Goal: Obtain resource: Obtain resource

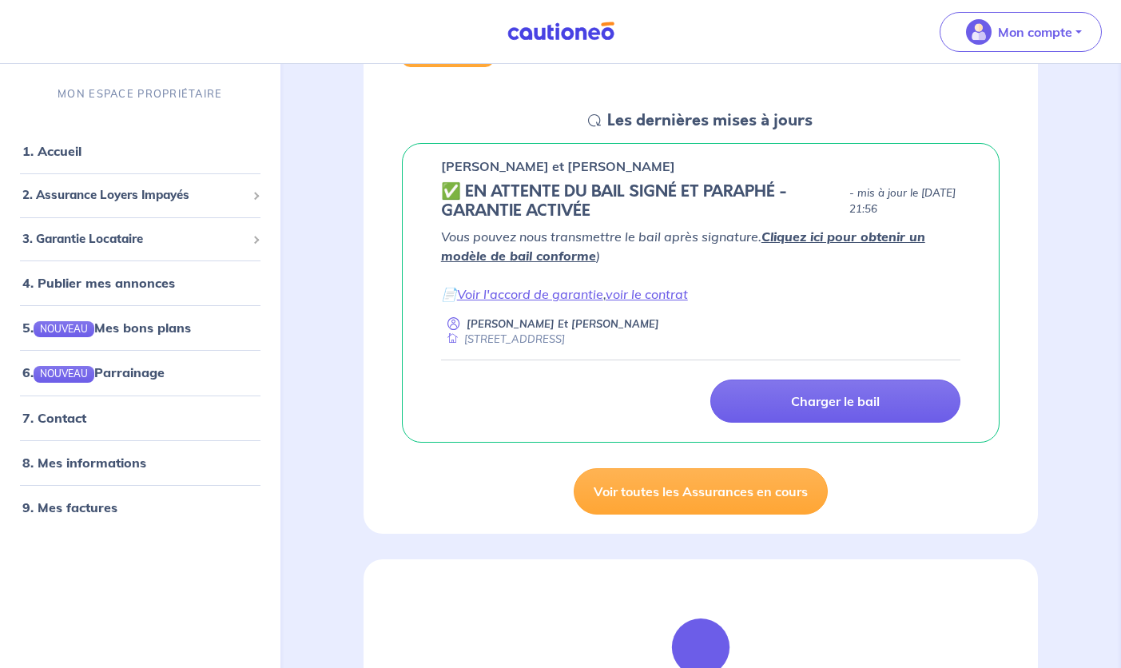
scroll to position [197, 0]
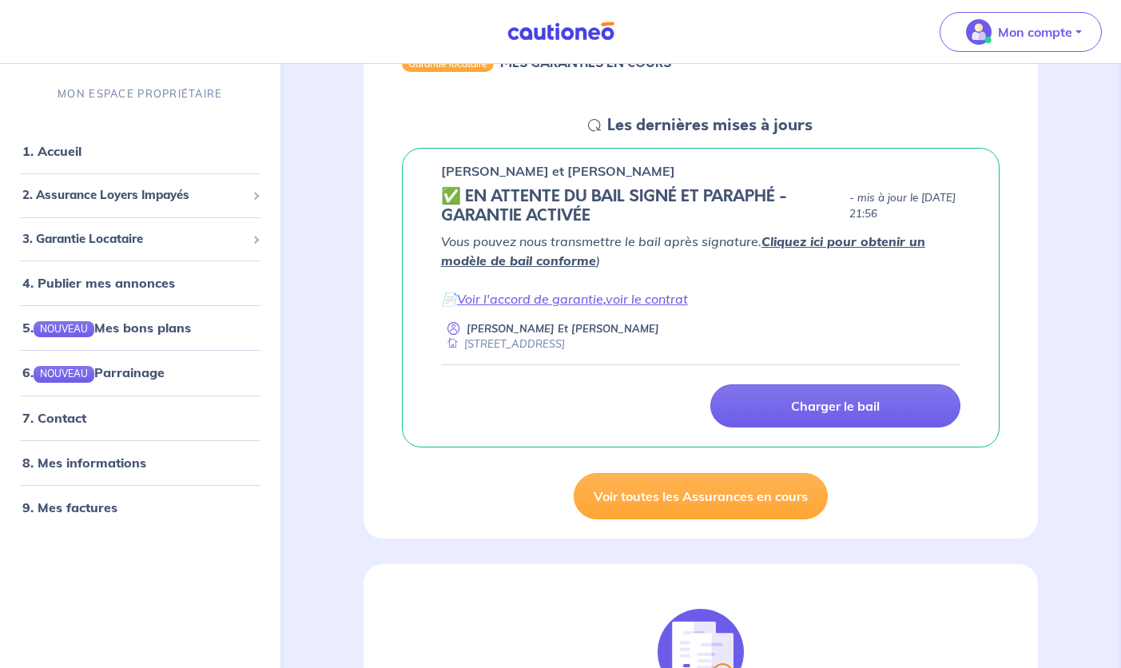
click at [879, 240] on link "Cliquez ici pour obtenir un modèle de bail conforme" at bounding box center [683, 250] width 484 height 35
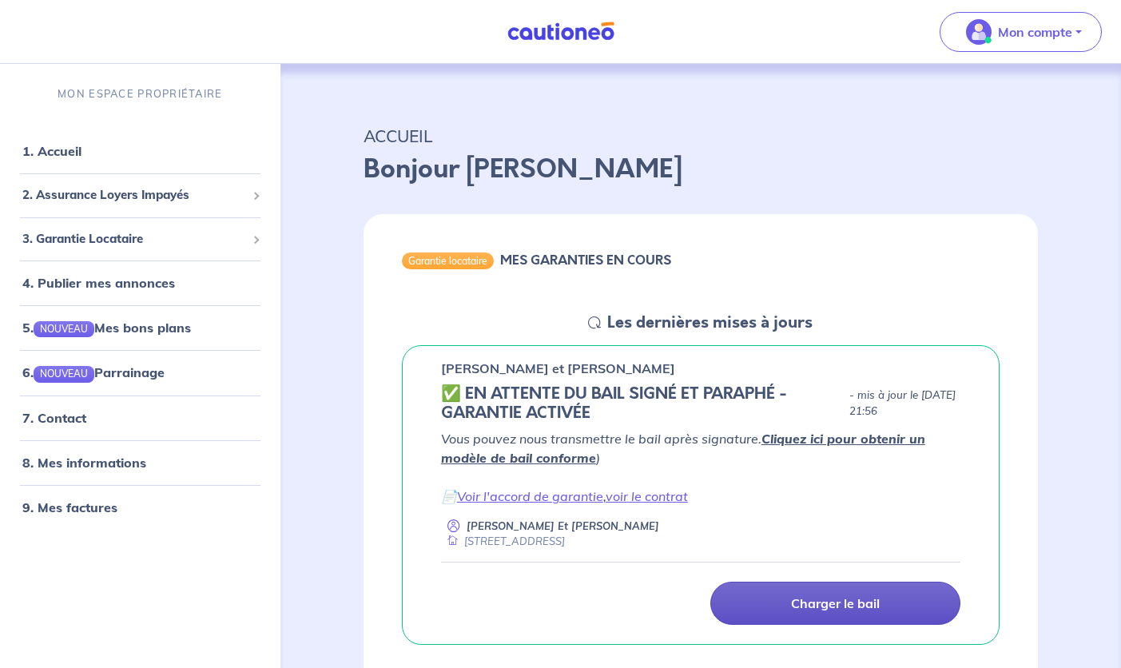
click at [788, 597] on link "Charger le bail" at bounding box center [835, 602] width 250 height 43
click at [847, 599] on p "Charger le bail" at bounding box center [835, 603] width 89 height 16
click at [852, 609] on p "Charger le bail" at bounding box center [835, 603] width 89 height 16
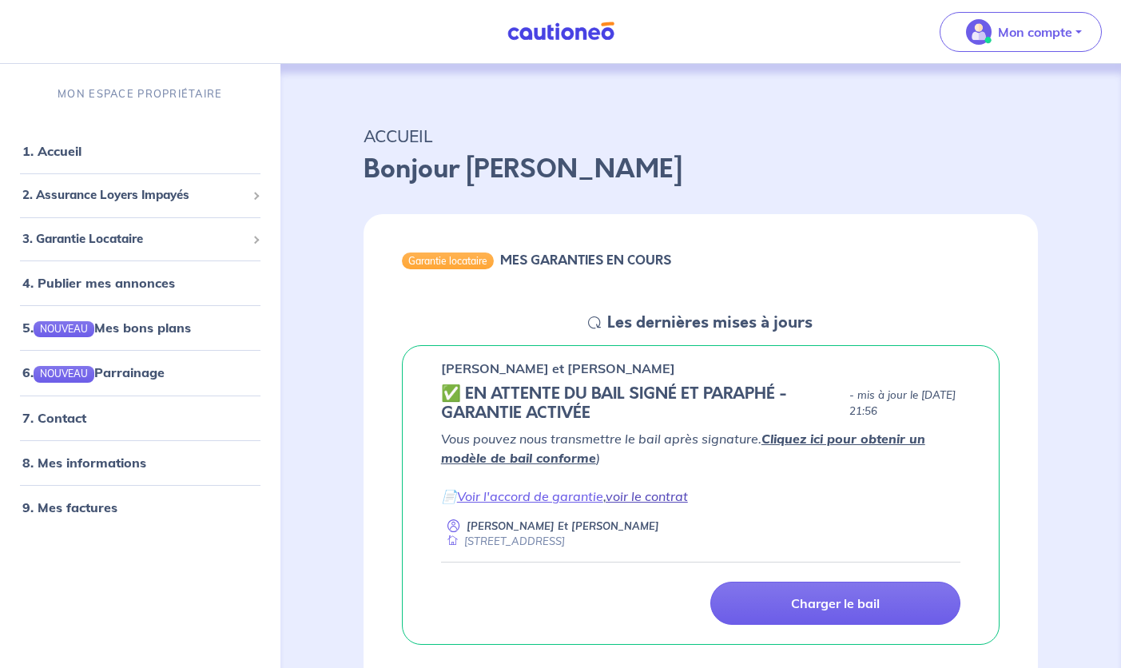
click at [621, 496] on link "voir le contrat" at bounding box center [646, 496] width 82 height 16
click at [105, 236] on span "3. Garantie Locataire" at bounding box center [134, 238] width 224 height 18
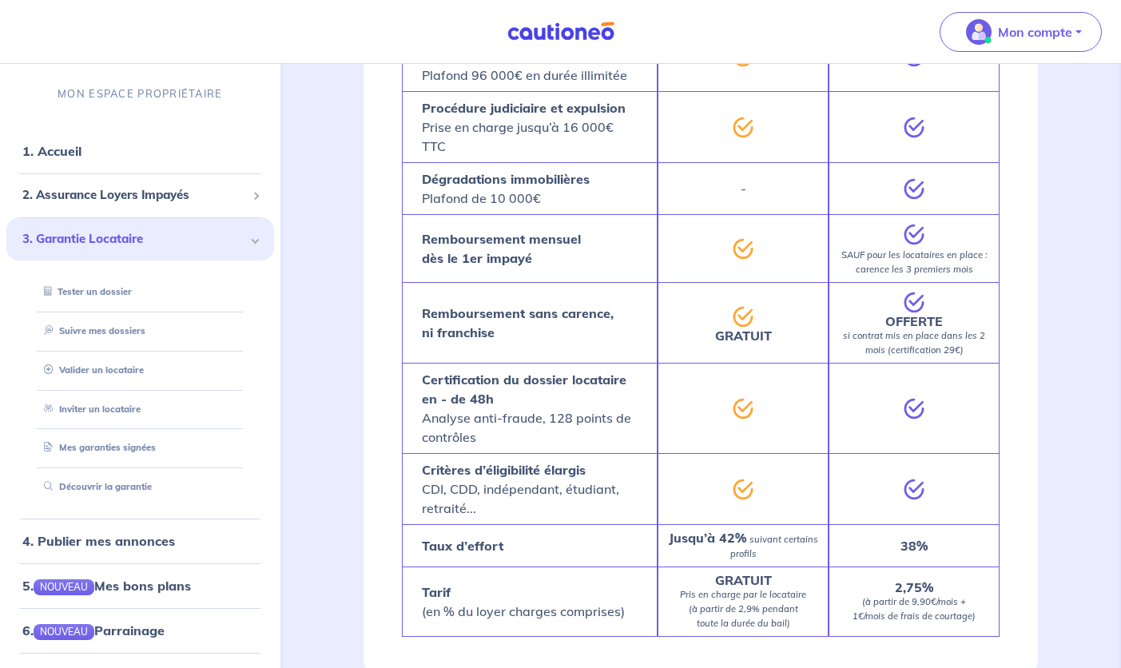
scroll to position [1235, 0]
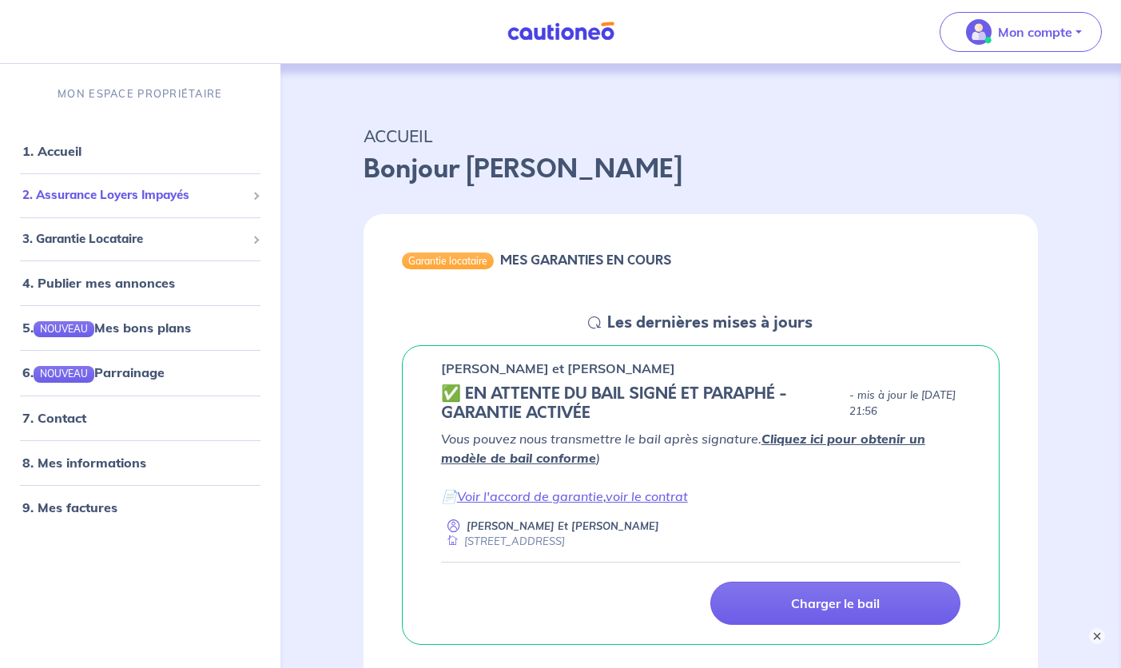
click at [125, 198] on span "2. Assurance Loyers Impayés" at bounding box center [134, 195] width 224 height 18
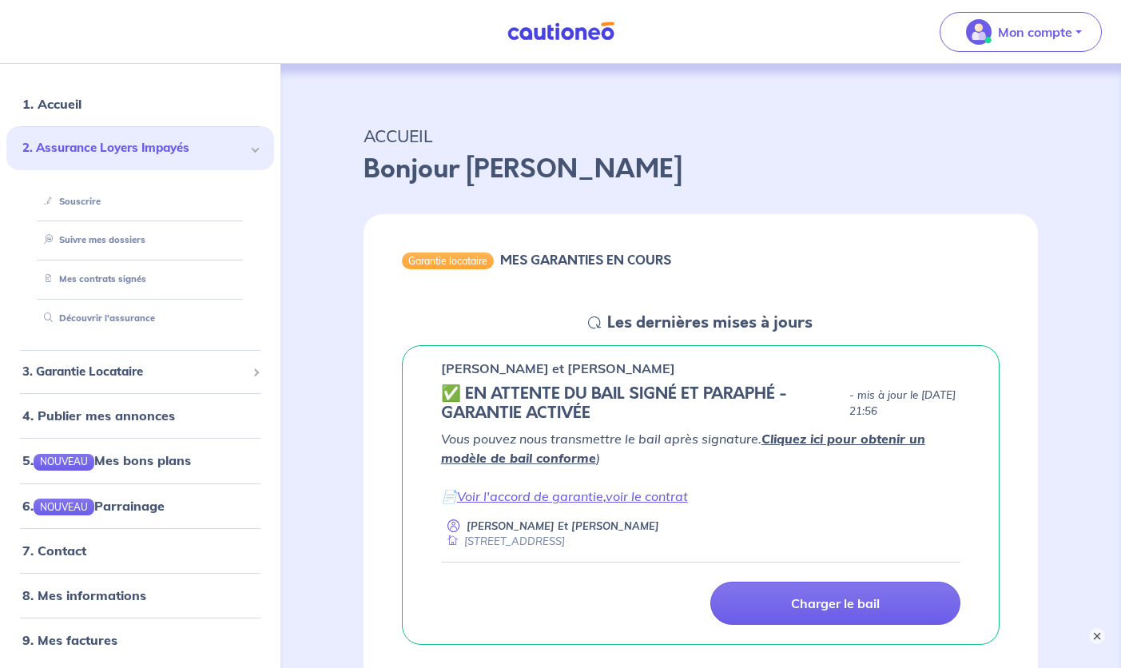
scroll to position [46, 0]
click at [186, 38] on nav "Mon compte MON ESPACE PROPRIÉTAIRE 1. Accueil 2. Assurance Loyers Impayés Sousc…" at bounding box center [560, 32] width 1121 height 64
click at [1096, 638] on button "×" at bounding box center [1096, 635] width 19 height 19
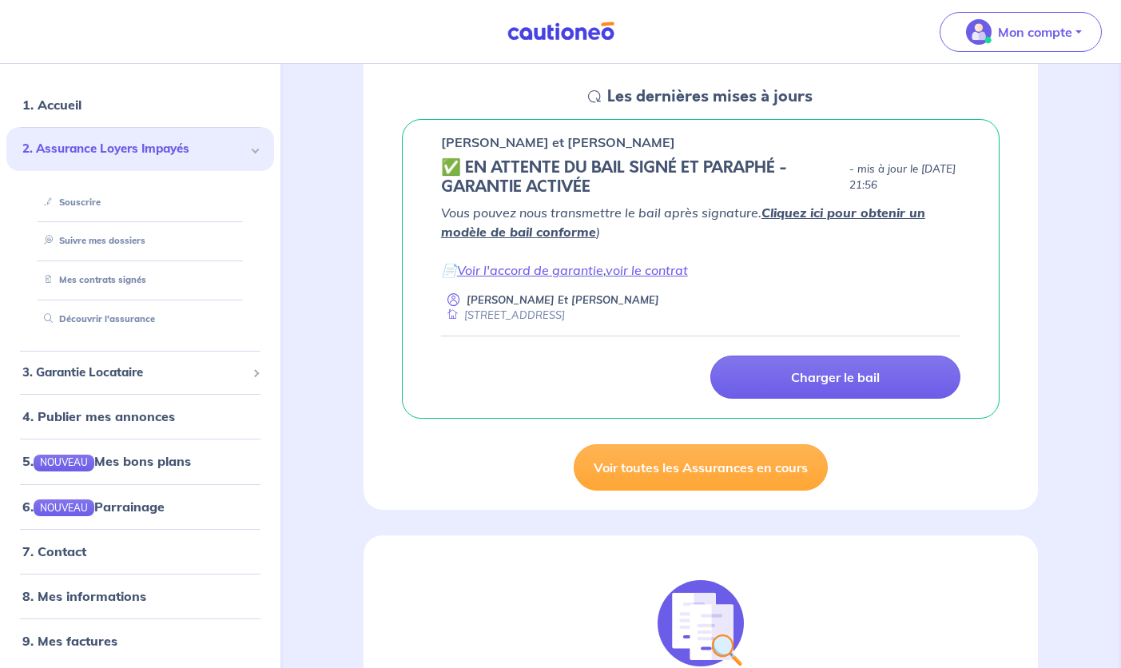
scroll to position [220, 0]
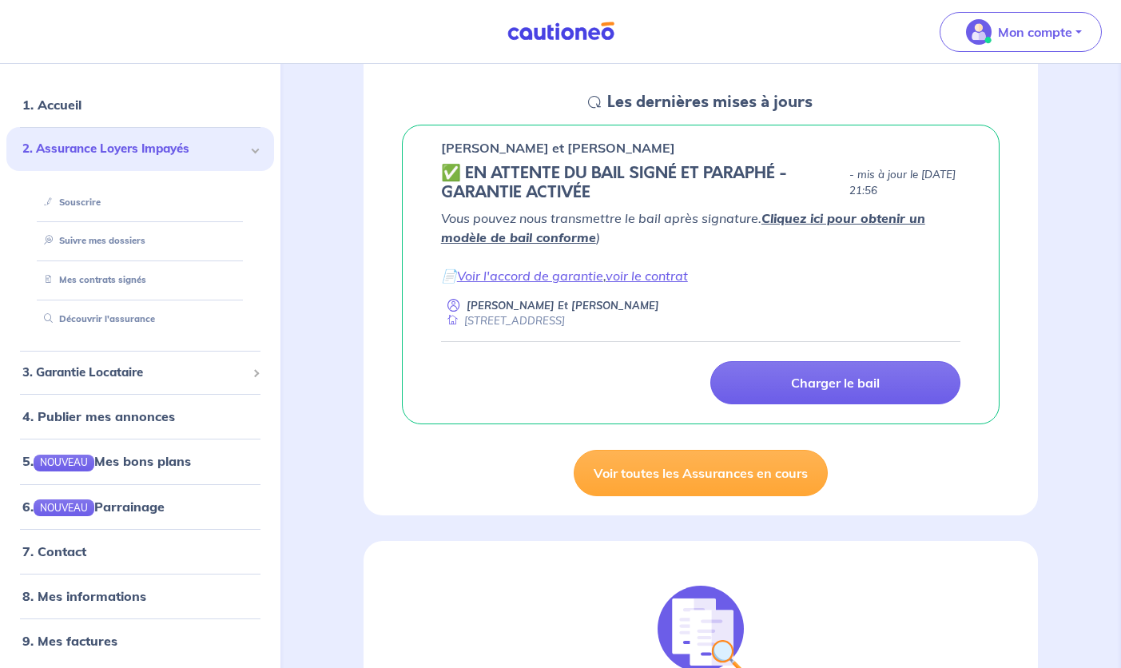
click at [447, 174] on h5 "✅️️️ EN ATTENTE DU BAIL SIGNÉ ET PARAPHÉ - GARANTIE ACTIVÉE" at bounding box center [642, 183] width 403 height 38
click at [573, 165] on h5 "✅️️️ EN ATTENTE DU BAIL SIGNÉ ET PARAPHÉ - GARANTIE ACTIVÉE" at bounding box center [642, 183] width 403 height 38
click at [567, 277] on link "Voir l'accord de garantie" at bounding box center [530, 276] width 146 height 16
